Goal: Navigation & Orientation: Find specific page/section

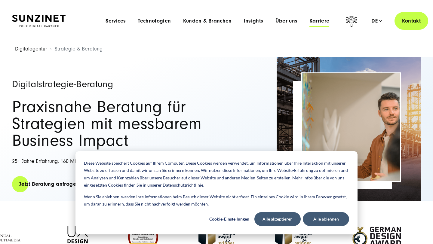
click at [316, 20] on span "Karriere" at bounding box center [319, 21] width 20 height 6
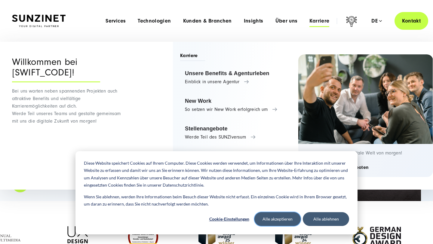
click at [284, 220] on button "Alle akzeptieren" at bounding box center [277, 219] width 46 height 14
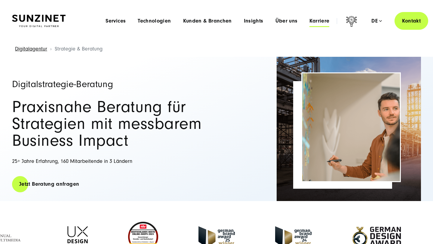
click at [317, 23] on span "Karriere" at bounding box center [319, 21] width 20 height 6
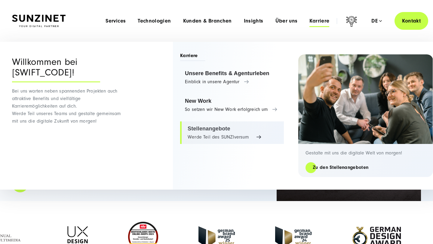
click at [211, 131] on link "Stellenangebote Werde Teil des SUNZIversum" at bounding box center [232, 132] width 104 height 23
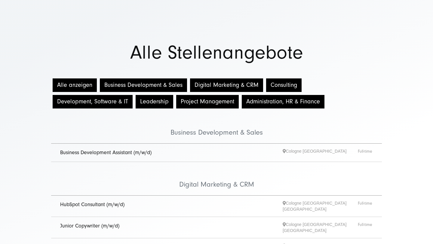
scroll to position [55, 0]
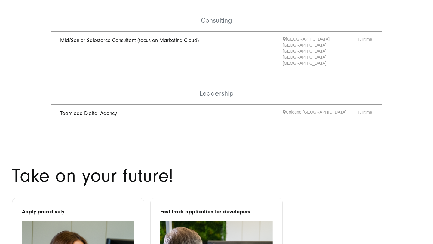
scroll to position [323, 0]
